Goal: Information Seeking & Learning: Learn about a topic

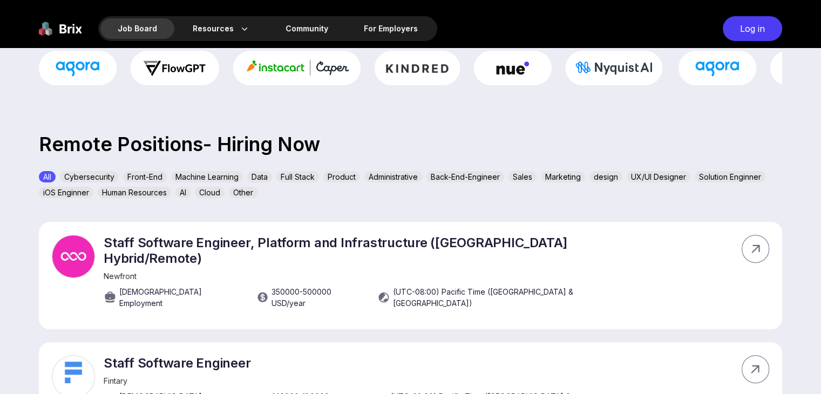
scroll to position [108, 0]
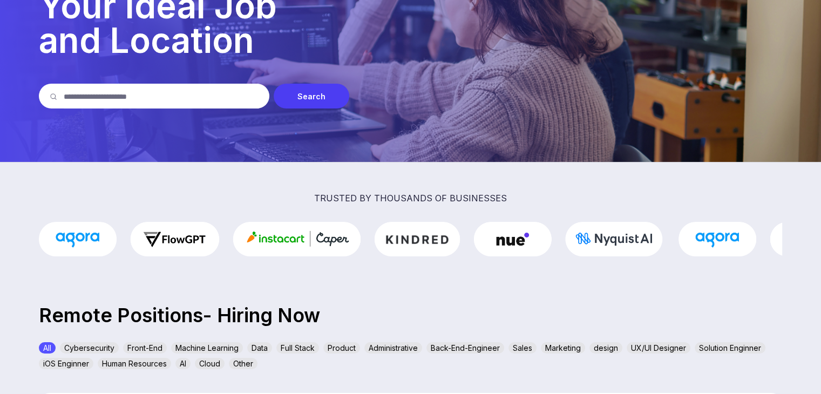
click at [168, 96] on input "text" at bounding box center [161, 96] width 195 height 25
type input "**********"
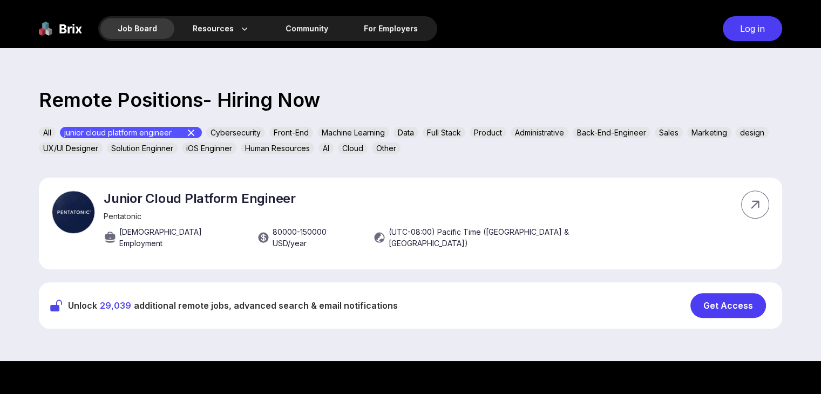
scroll to position [324, 0]
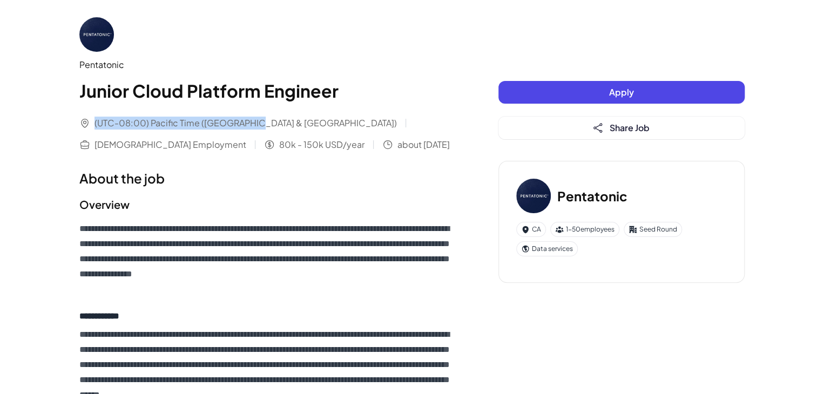
drag, startPoint x: 94, startPoint y: 123, endPoint x: 255, endPoint y: 119, distance: 160.9
click at [255, 119] on span "(UTC-08:00) Pacific Time ([GEOGRAPHIC_DATA] & [GEOGRAPHIC_DATA])" at bounding box center [245, 123] width 302 height 13
drag, startPoint x: 198, startPoint y: 147, endPoint x: 276, endPoint y: 145, distance: 78.3
click at [382, 145] on div "about [DATE]" at bounding box center [415, 144] width 67 height 13
